Goal: Navigation & Orientation: Understand site structure

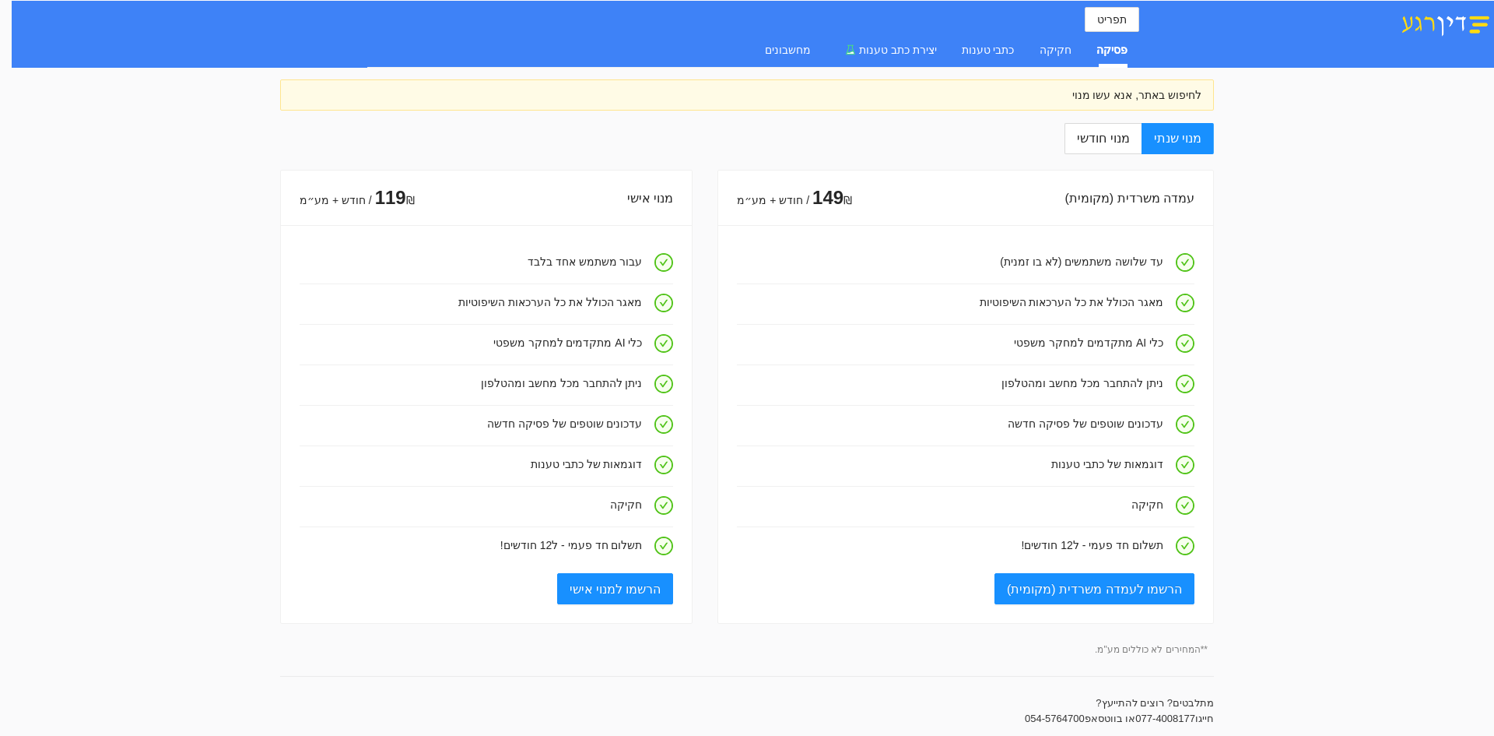
click at [1140, 93] on div "לחיפוש באתר, אנא עשו מנוי" at bounding box center [747, 94] width 909 height 17
click at [1116, 23] on span "תפריט" at bounding box center [1112, 19] width 30 height 17
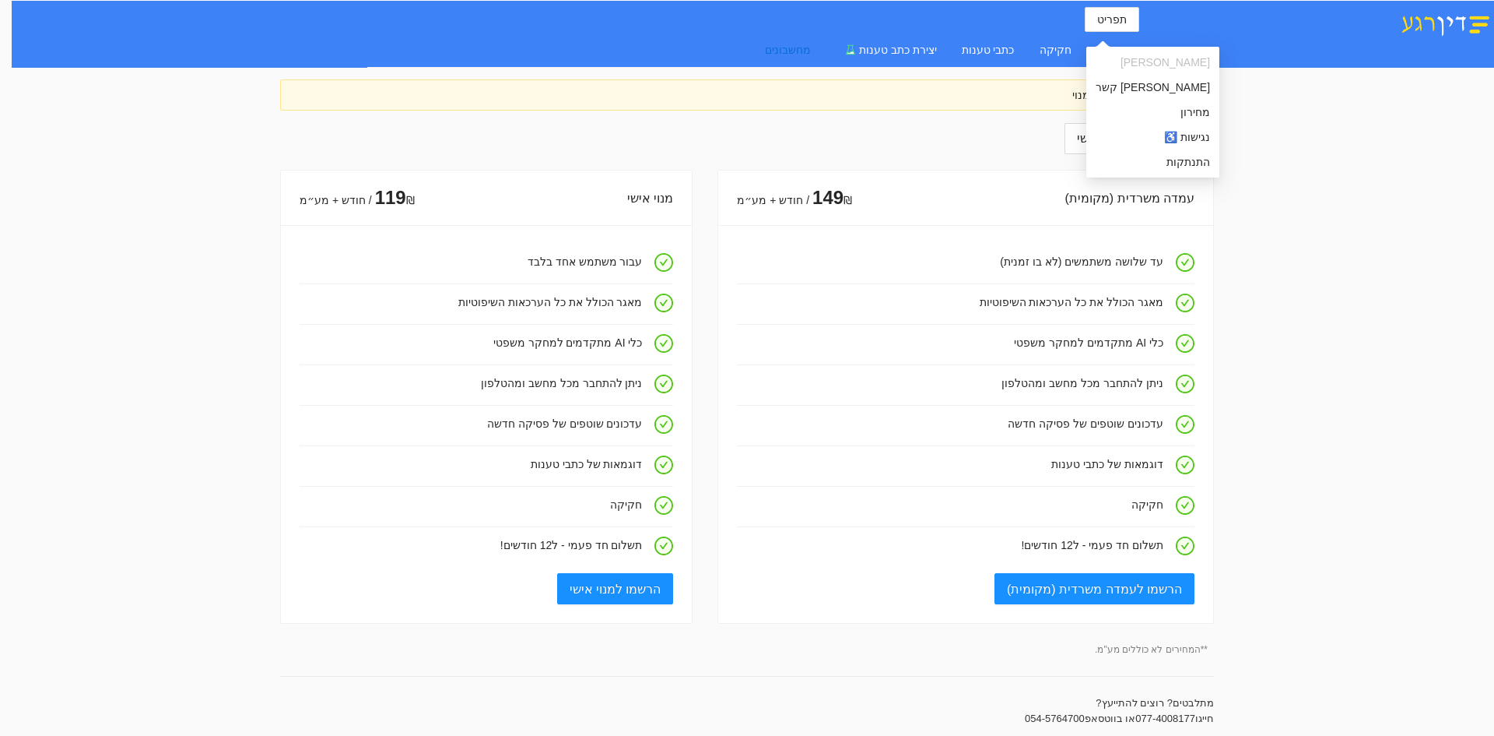
click at [795, 45] on div "מחשבונים" at bounding box center [788, 49] width 46 height 17
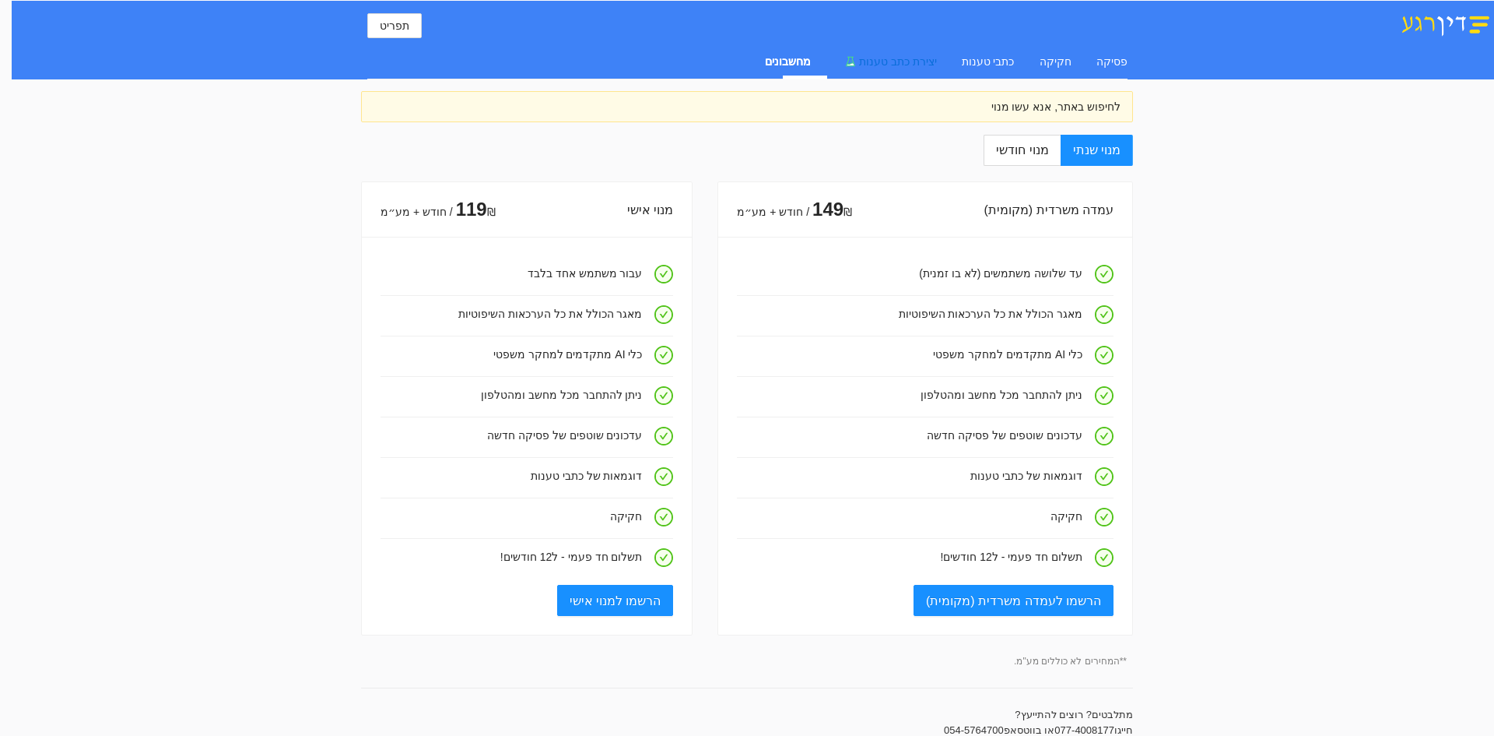
click at [914, 68] on div "יצירת כתב טענות" at bounding box center [886, 61] width 101 height 17
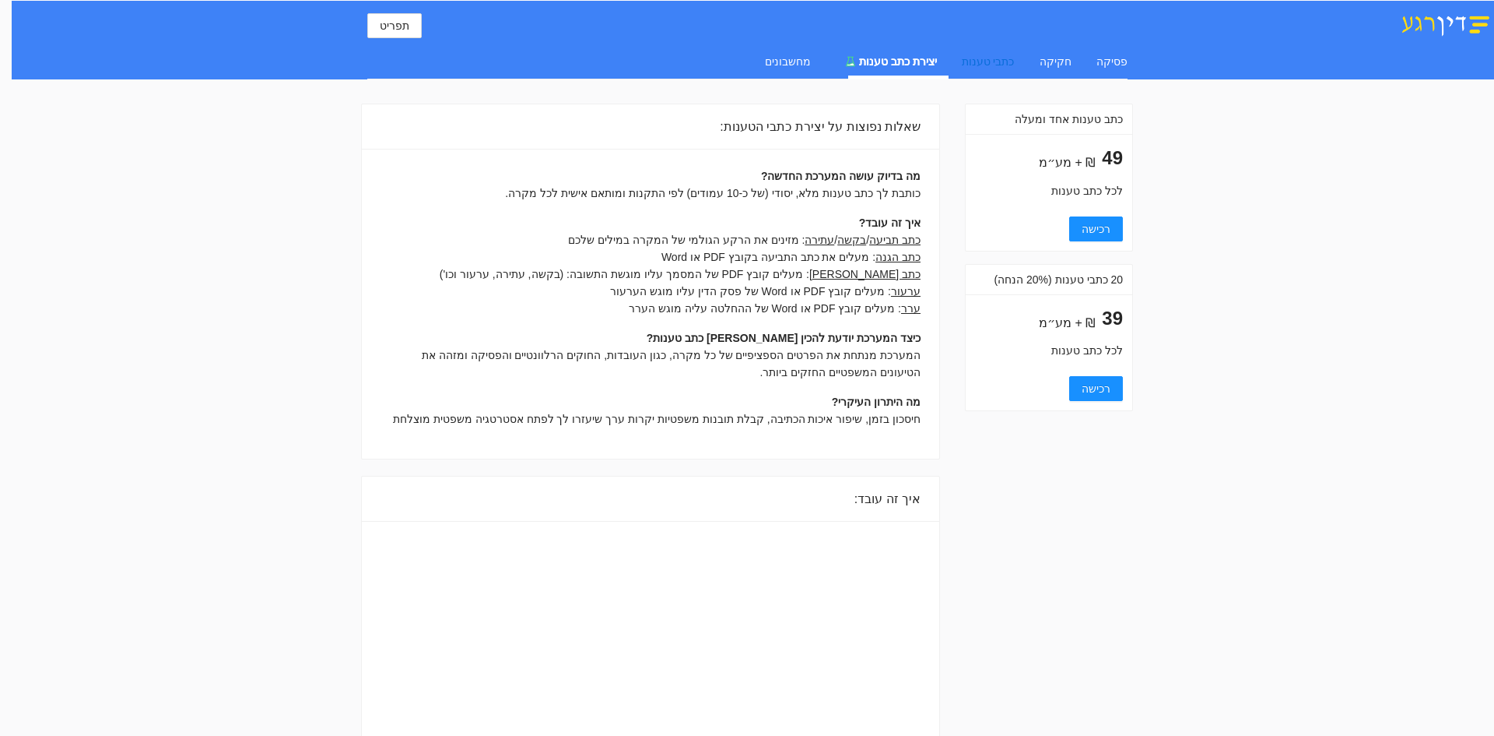
click at [992, 60] on div "כתבי טענות" at bounding box center [988, 61] width 53 height 17
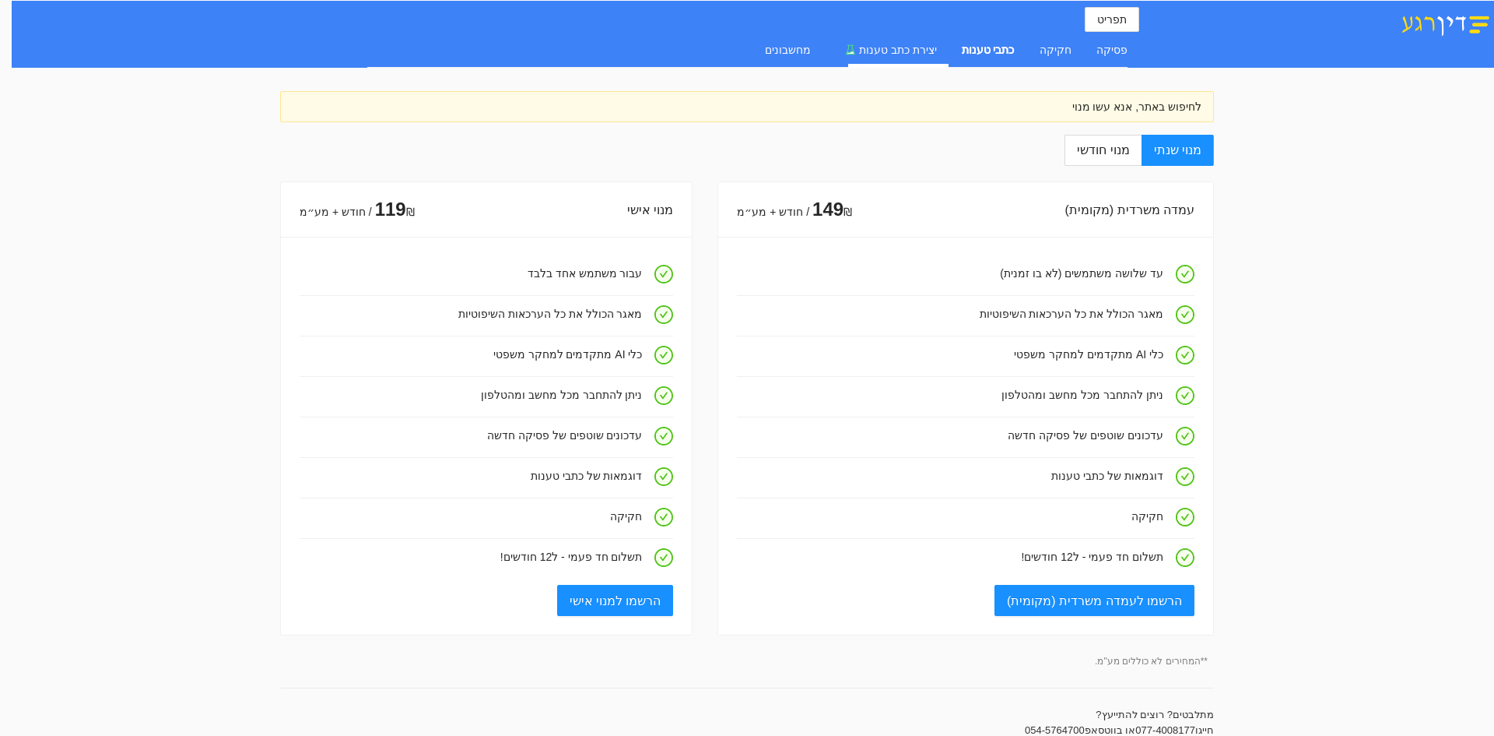
click at [1056, 60] on div "חקיקה" at bounding box center [1056, 50] width 32 height 36
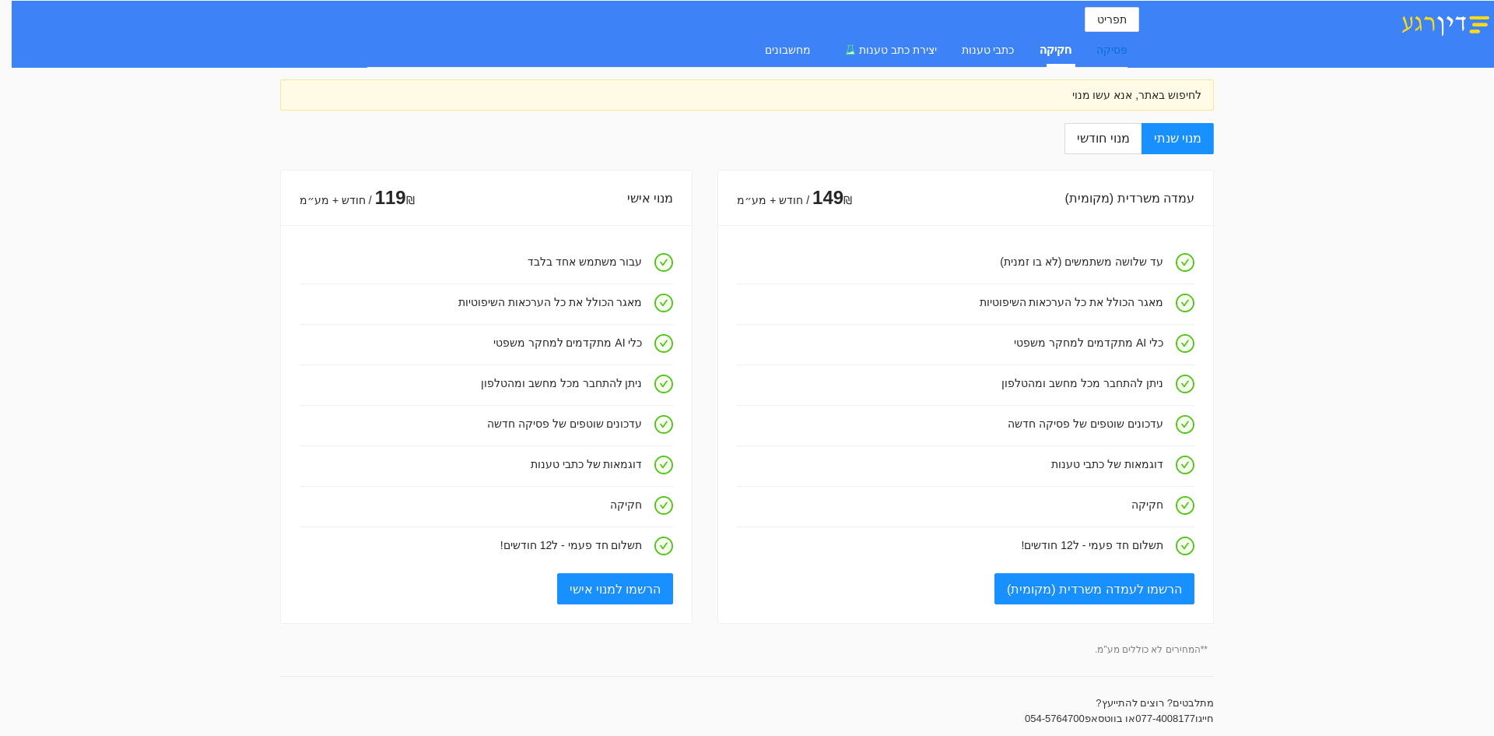
click at [1109, 56] on div "פסיקה" at bounding box center [1112, 49] width 31 height 17
click at [1088, 101] on div "לחיפוש באתר, אנא עשו מנוי" at bounding box center [747, 94] width 909 height 17
click at [1089, 96] on div "לחיפוש באתר, אנא עשו מנוי" at bounding box center [747, 94] width 909 height 17
click at [1084, 88] on div "לחיפוש באתר, אנא עשו מנוי" at bounding box center [747, 94] width 909 height 17
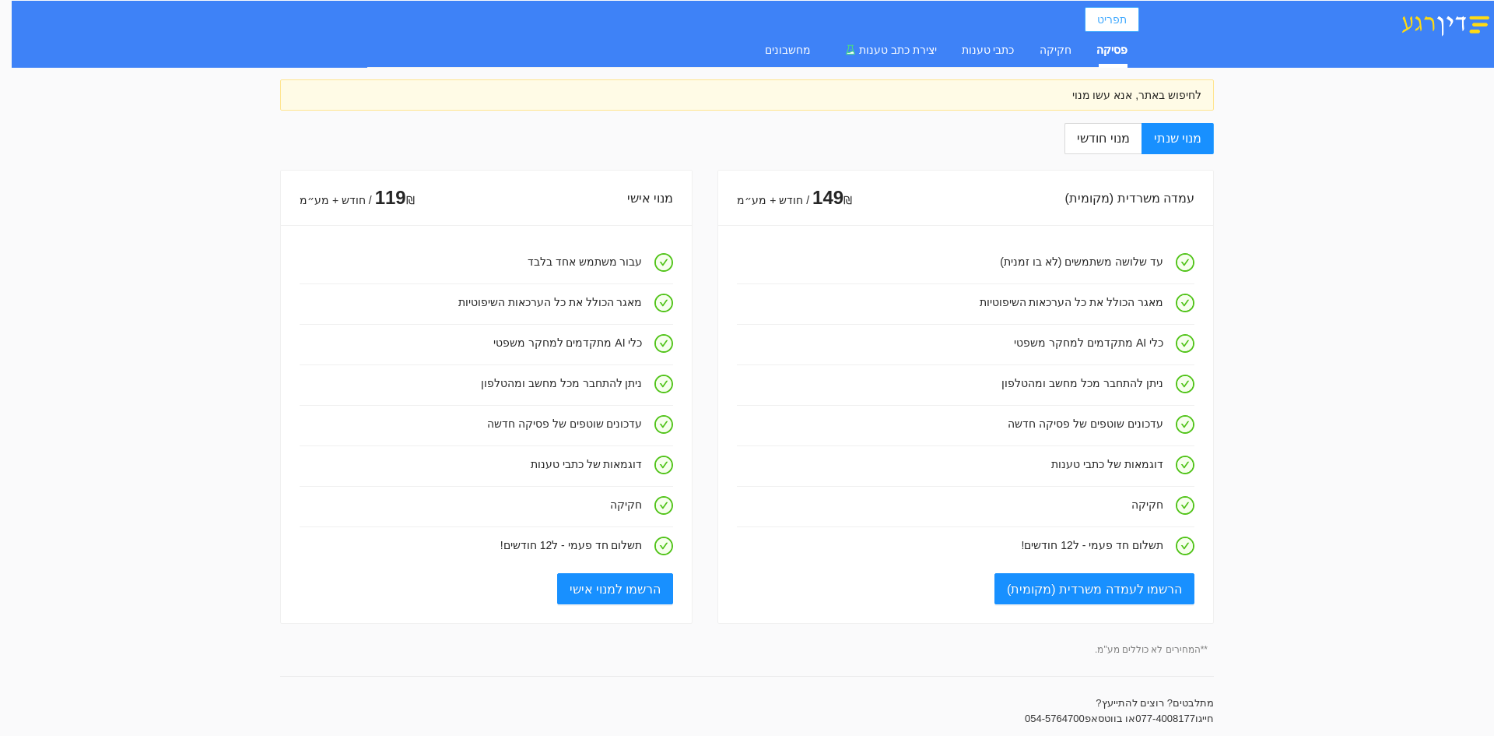
click at [1105, 19] on span "תפריט" at bounding box center [1112, 19] width 30 height 17
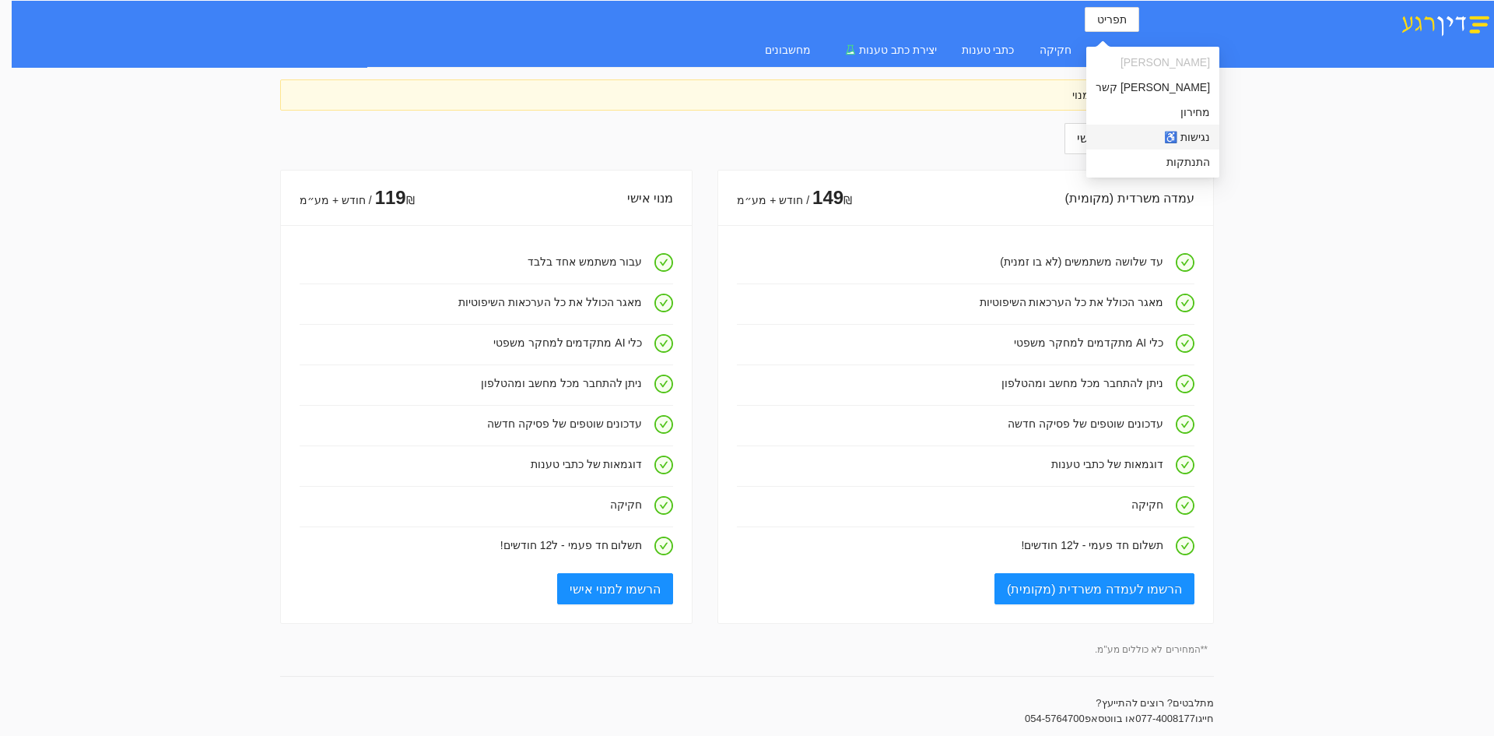
click at [1108, 137] on span "נגישות ♿" at bounding box center [1153, 136] width 114 height 17
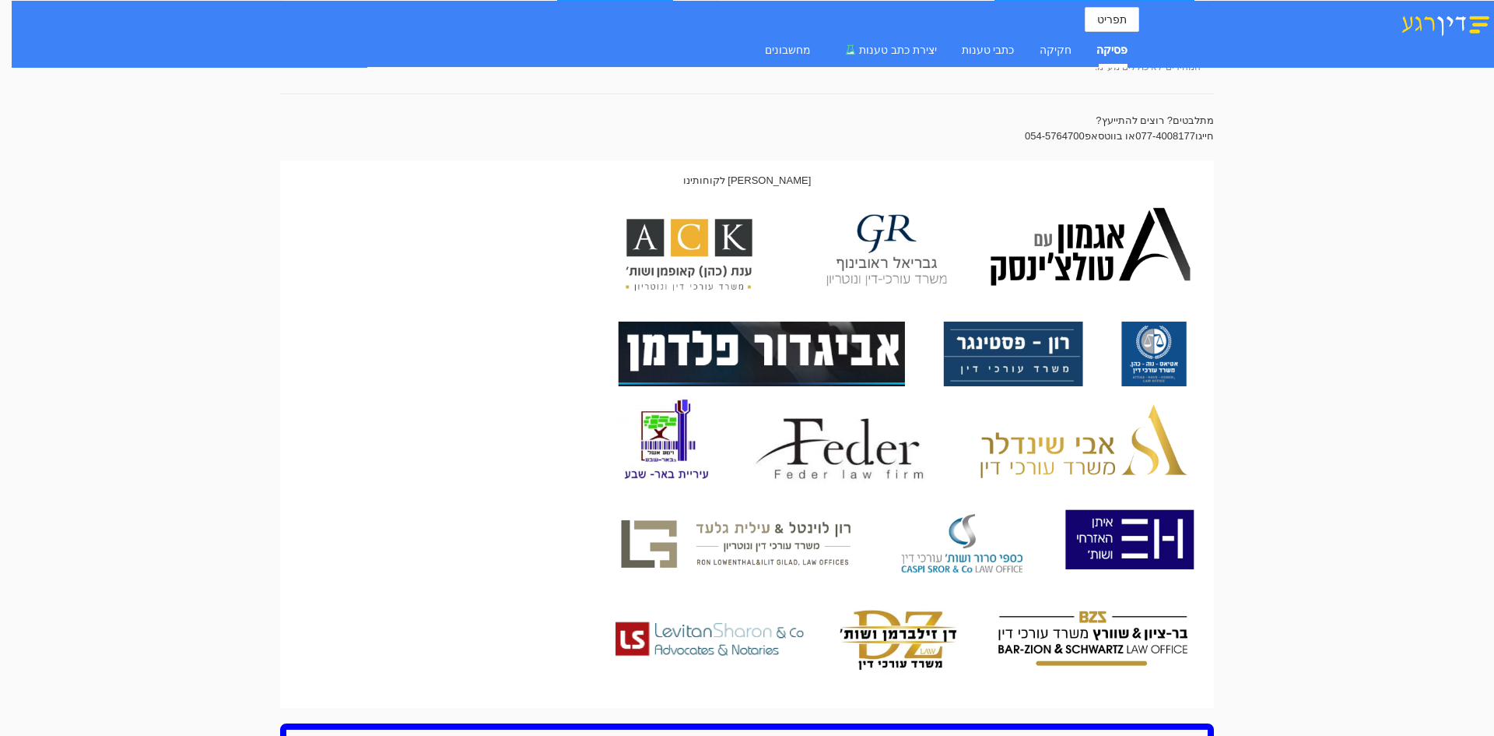
scroll to position [395, 0]
